Goal: Navigation & Orientation: Find specific page/section

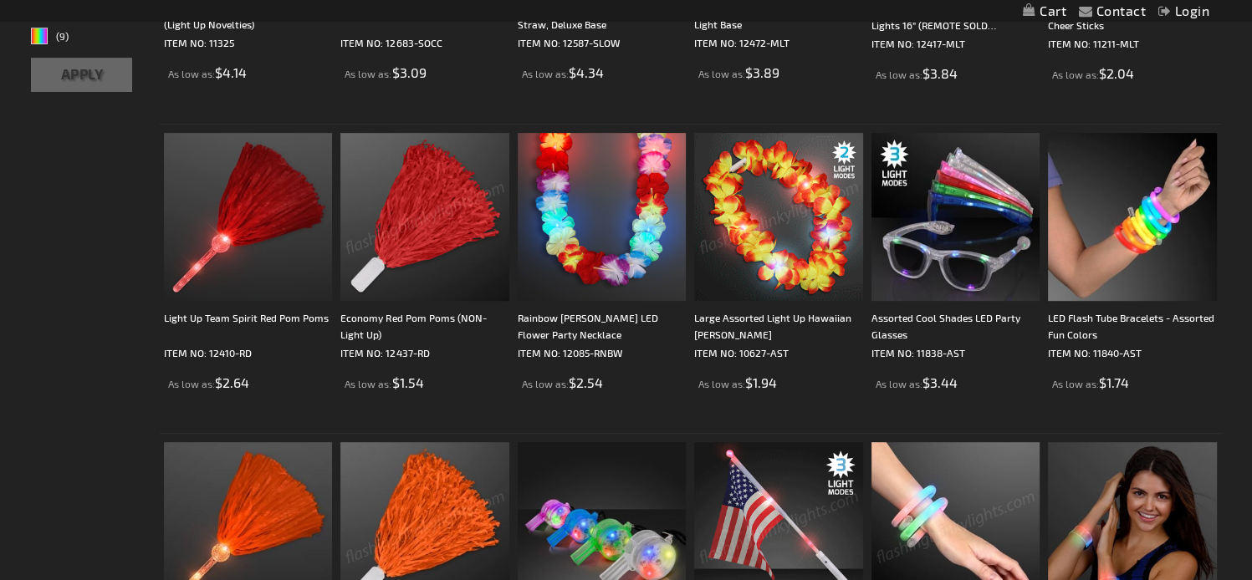
scroll to position [557, 0]
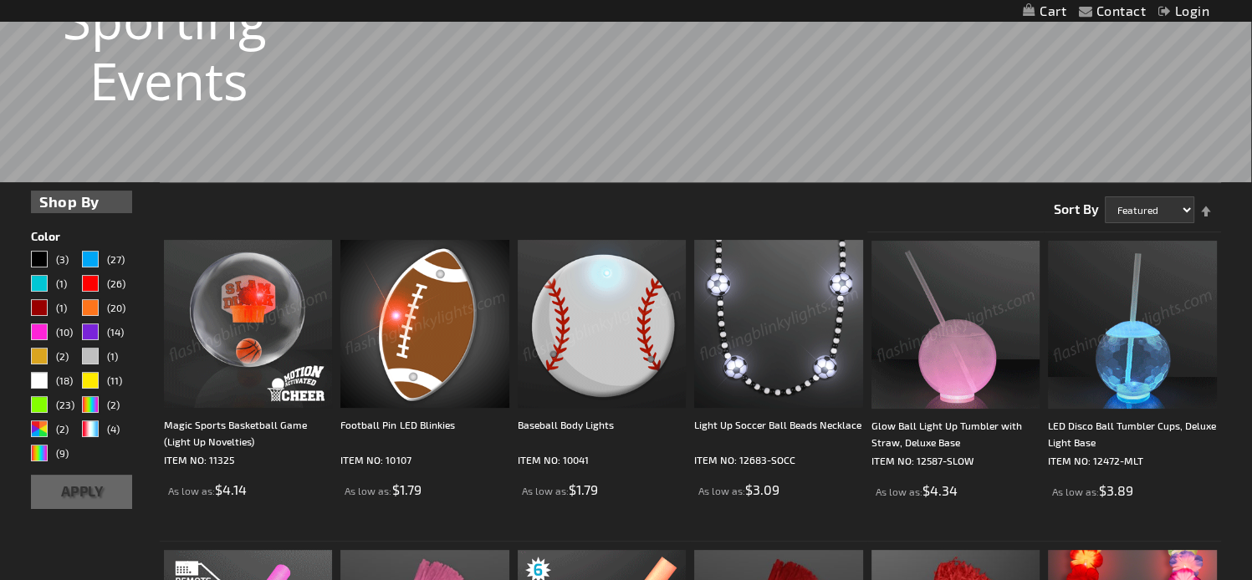
scroll to position [418, 0]
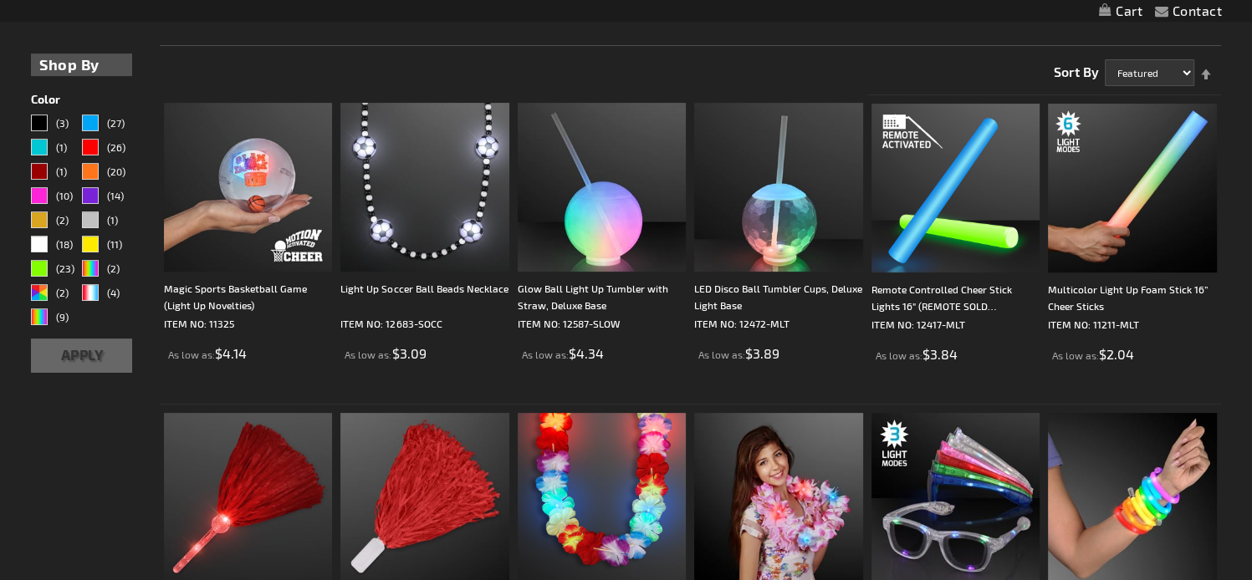
scroll to position [420, 0]
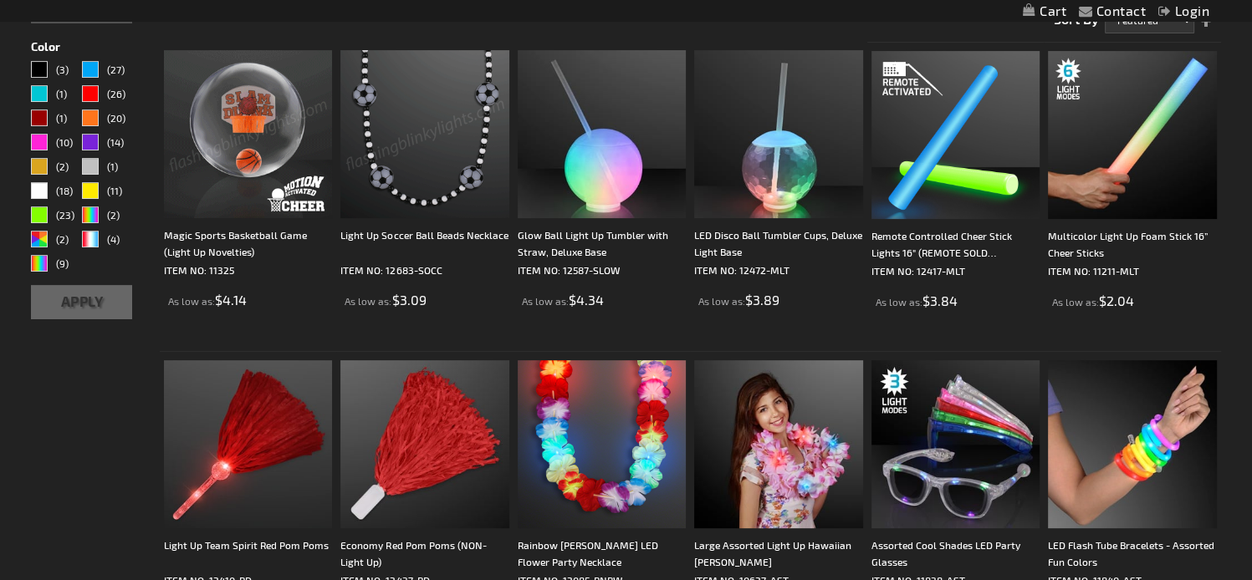
scroll to position [420, 0]
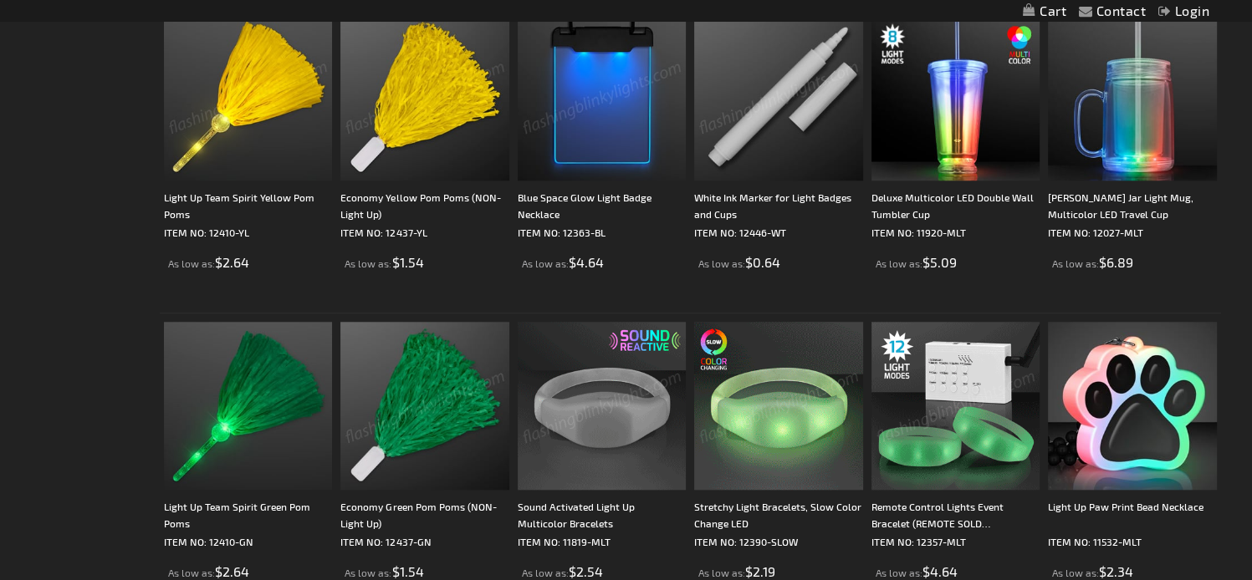
scroll to position [1574, 0]
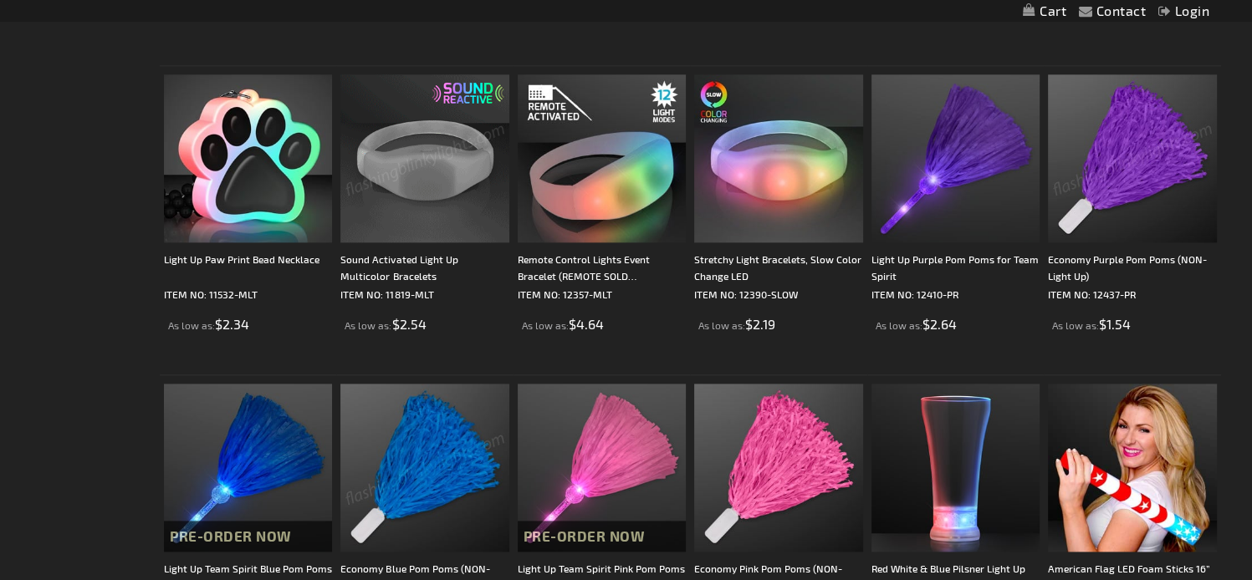
scroll to position [1713, 0]
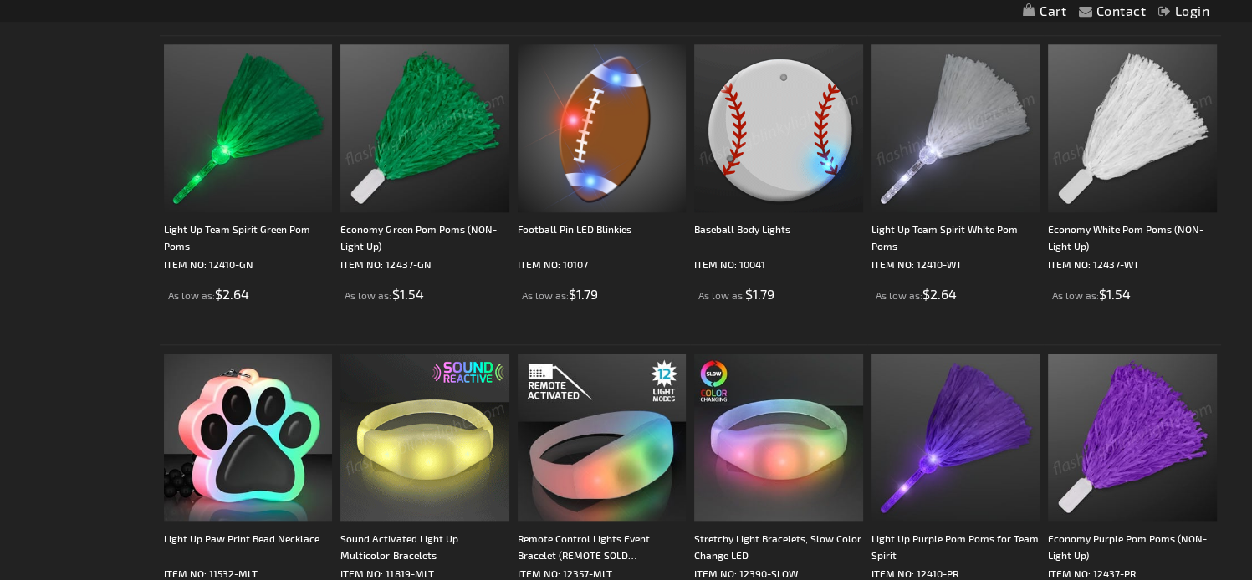
click at [43, 135] on div "Checkout as a new customer Creating an account has many benefits: See order and…" at bounding box center [625, 379] width 1189 height 3263
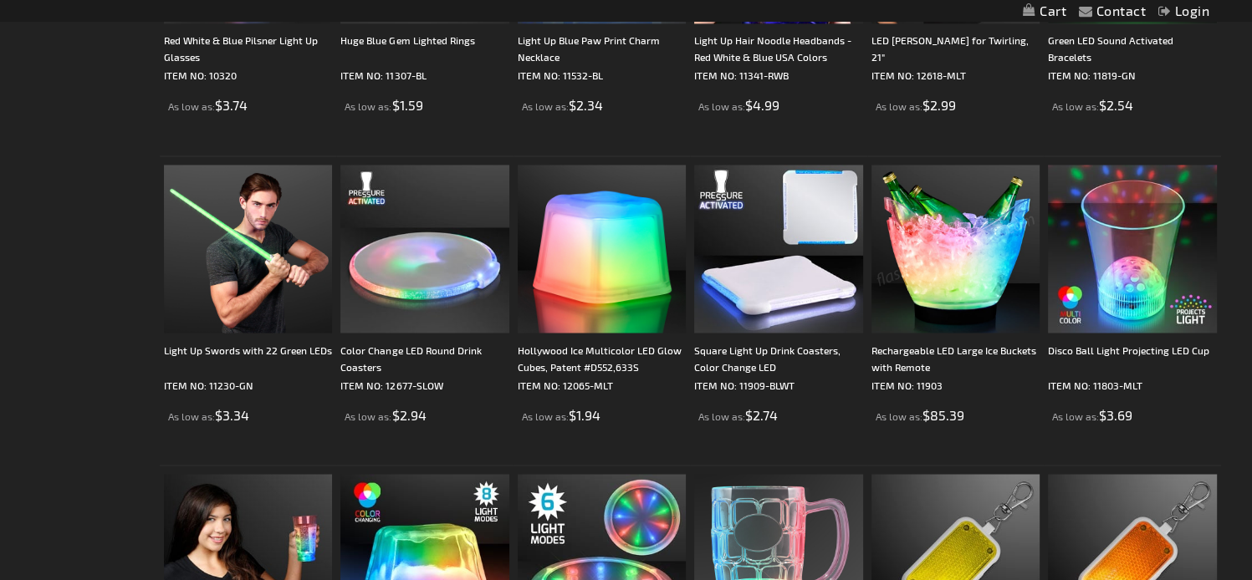
scroll to position [3248, 0]
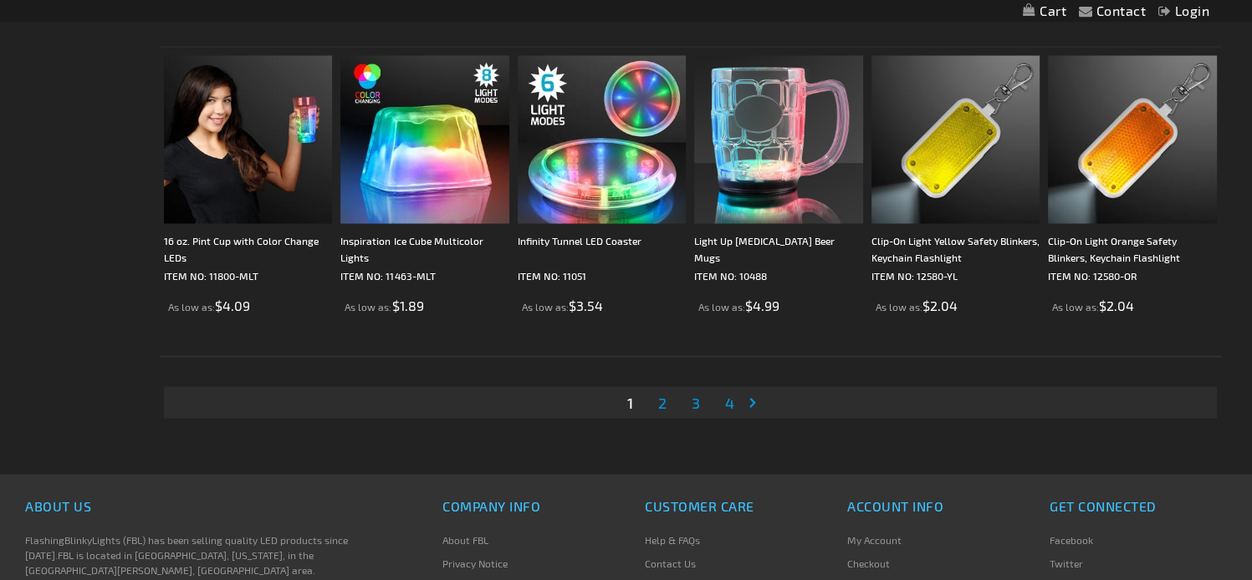
click at [666, 399] on span "2" at bounding box center [662, 403] width 8 height 18
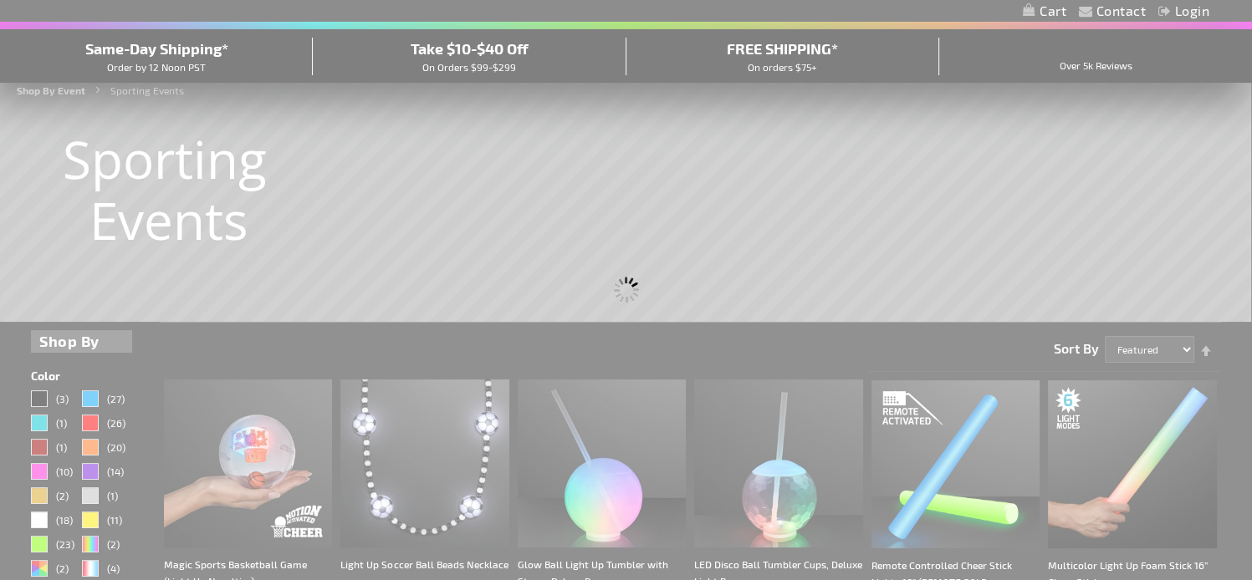
scroll to position [418, 0]
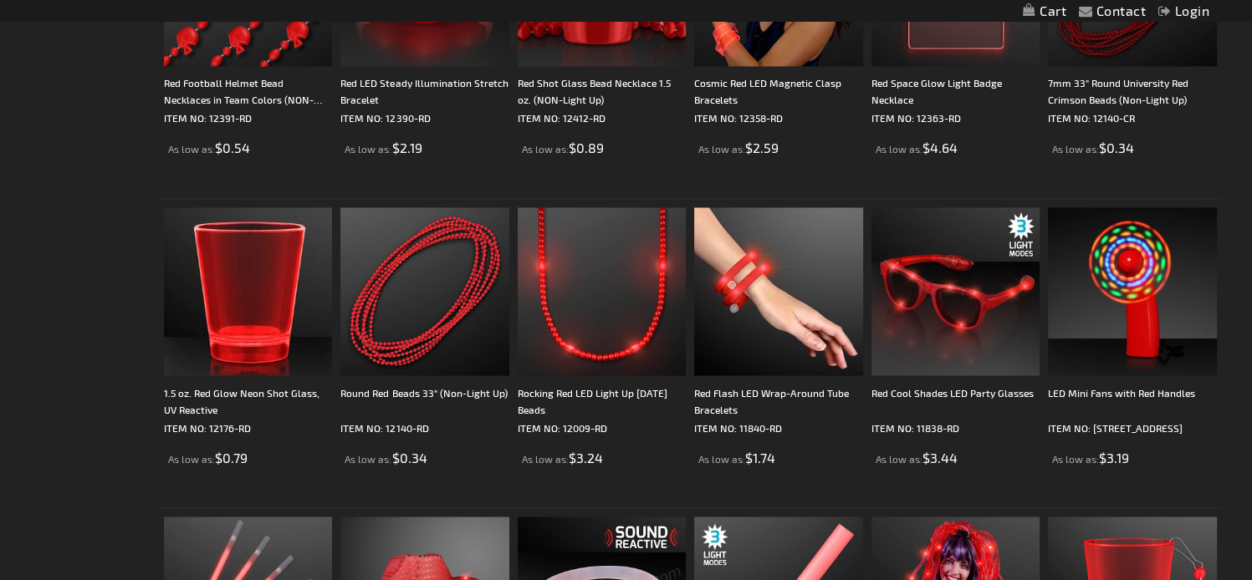
scroll to position [2927, 0]
